Goal: Task Accomplishment & Management: Manage account settings

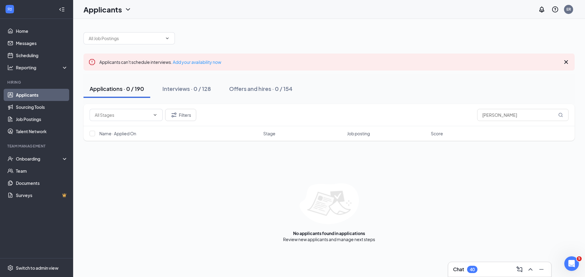
click at [43, 95] on link "Applicants" at bounding box center [42, 95] width 52 height 12
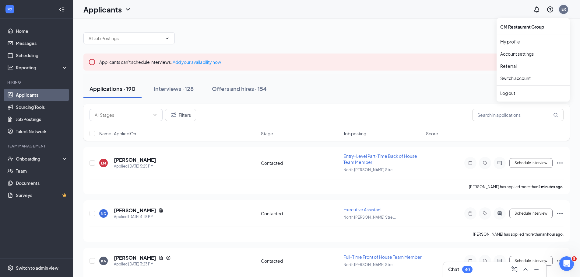
click at [559, 8] on div "ER" at bounding box center [563, 9] width 9 height 9
click at [513, 91] on div "Log out" at bounding box center [533, 93] width 66 height 6
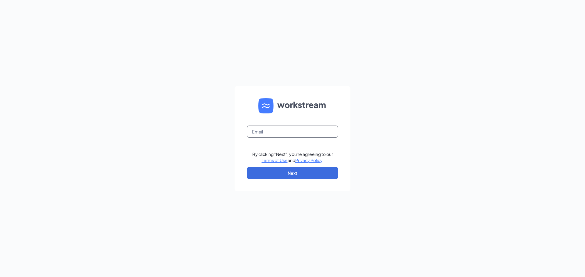
click at [253, 132] on input "text" at bounding box center [292, 132] width 91 height 12
paste input "niki@edenresourcesllc.com"
type input "niki@edenresourcesllc.com"
click at [316, 174] on button "Next" at bounding box center [292, 173] width 91 height 12
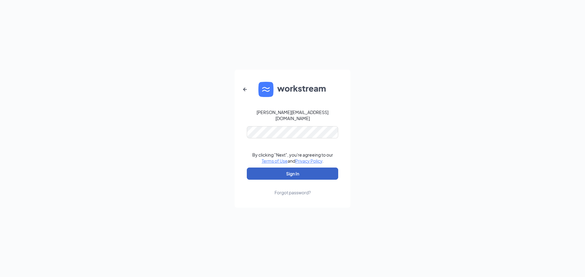
click at [270, 173] on button "Sign In" at bounding box center [292, 174] width 91 height 12
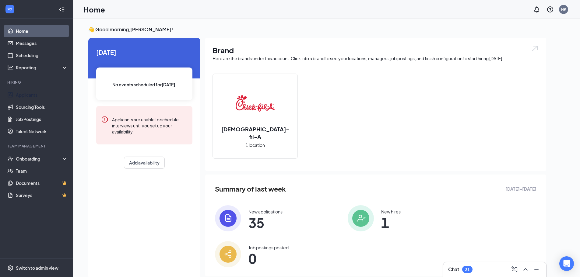
drag, startPoint x: 36, startPoint y: 93, endPoint x: 311, endPoint y: 72, distance: 275.4
click at [36, 93] on link "Applicants" at bounding box center [42, 95] width 52 height 12
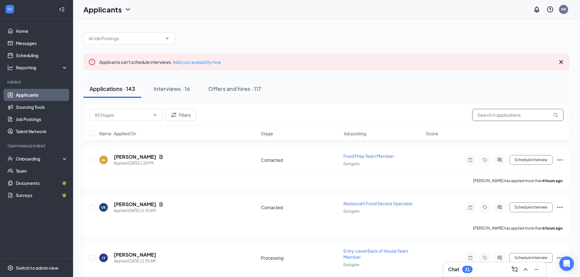
click at [494, 115] on input "text" at bounding box center [517, 115] width 91 height 12
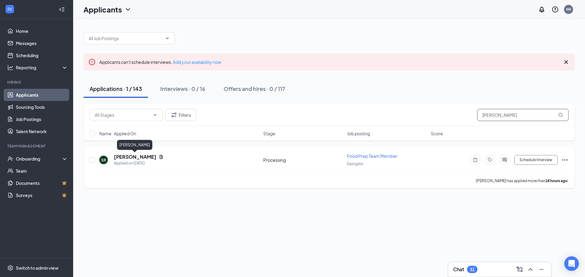
type input "sophia robinson"
click at [137, 157] on h5 "Sophia Robinson" at bounding box center [135, 157] width 42 height 7
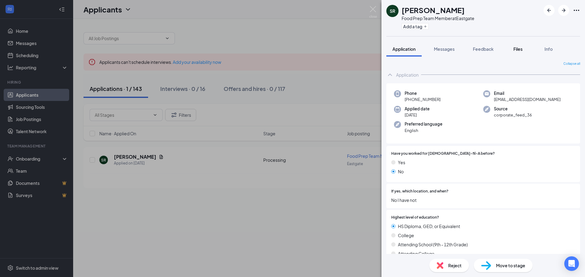
click at [518, 49] on span "Files" at bounding box center [517, 48] width 9 height 5
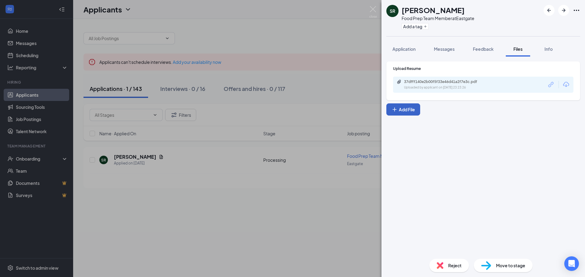
click at [404, 111] on button "Add File" at bounding box center [403, 110] width 34 height 12
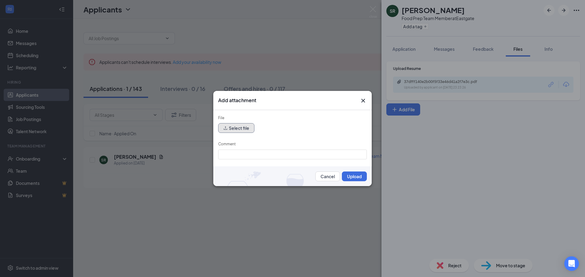
click at [236, 126] on button "Select file" at bounding box center [236, 128] width 36 height 10
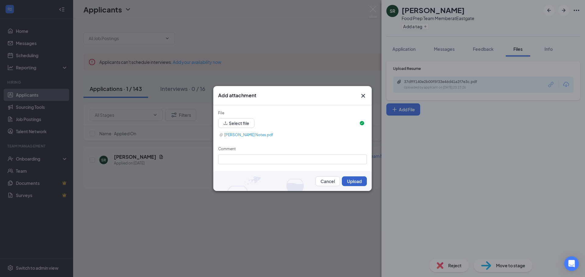
click at [356, 180] on button "Upload" at bounding box center [354, 182] width 25 height 10
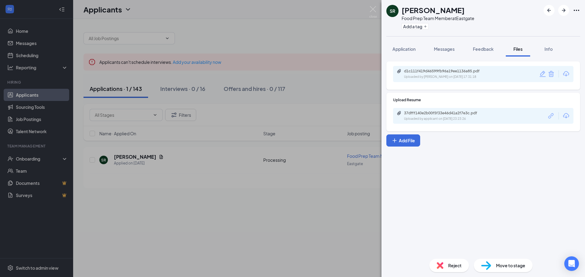
click at [206, 166] on div "SR Sophia Robinson Food Prep Team Member at Eastgate Add a tag Application Mess…" at bounding box center [292, 138] width 585 height 277
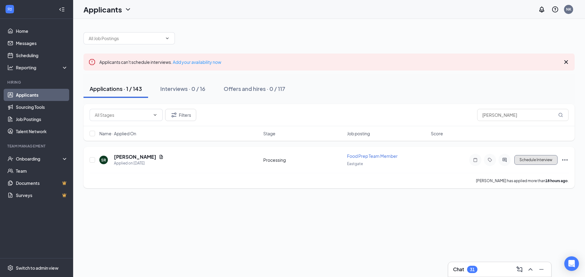
click at [543, 161] on button "Schedule Interview" at bounding box center [535, 160] width 43 height 10
type input "Onsite Interview (next stage)"
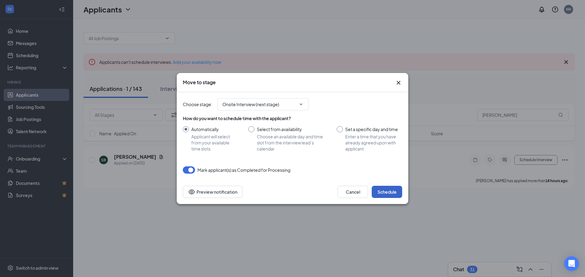
click at [396, 193] on button "Schedule" at bounding box center [386, 192] width 30 height 12
